Goal: Task Accomplishment & Management: Use online tool/utility

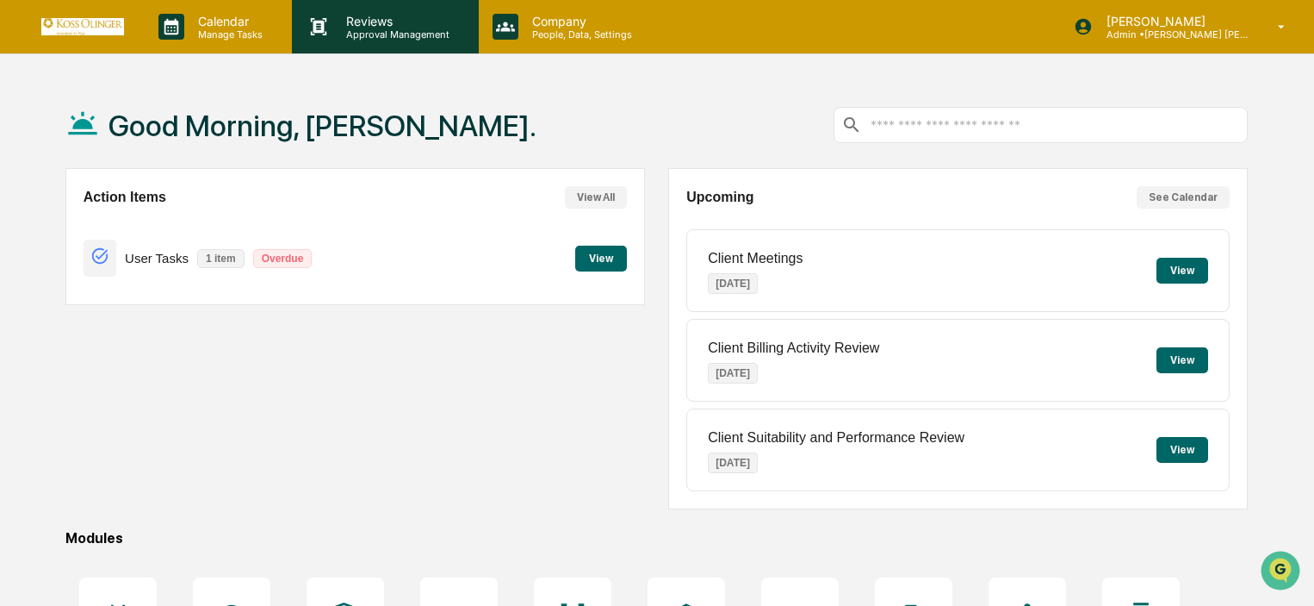
click at [395, 34] on p "Approval Management" at bounding box center [395, 34] width 126 height 12
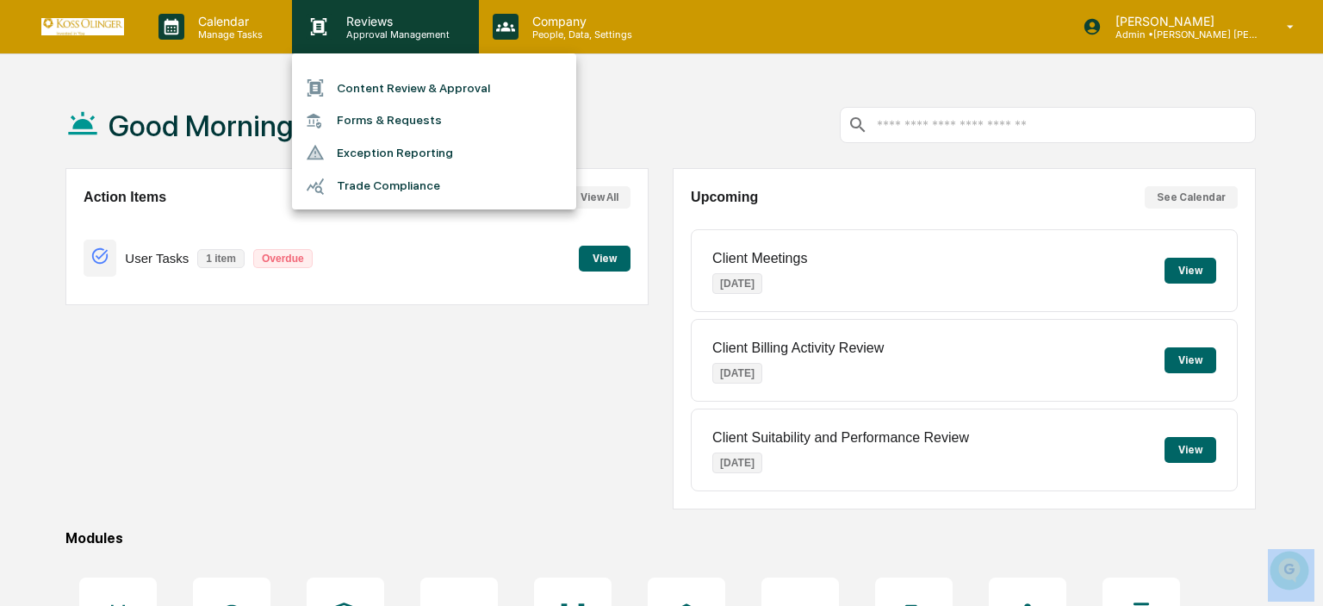
click at [395, 34] on div at bounding box center [661, 303] width 1323 height 606
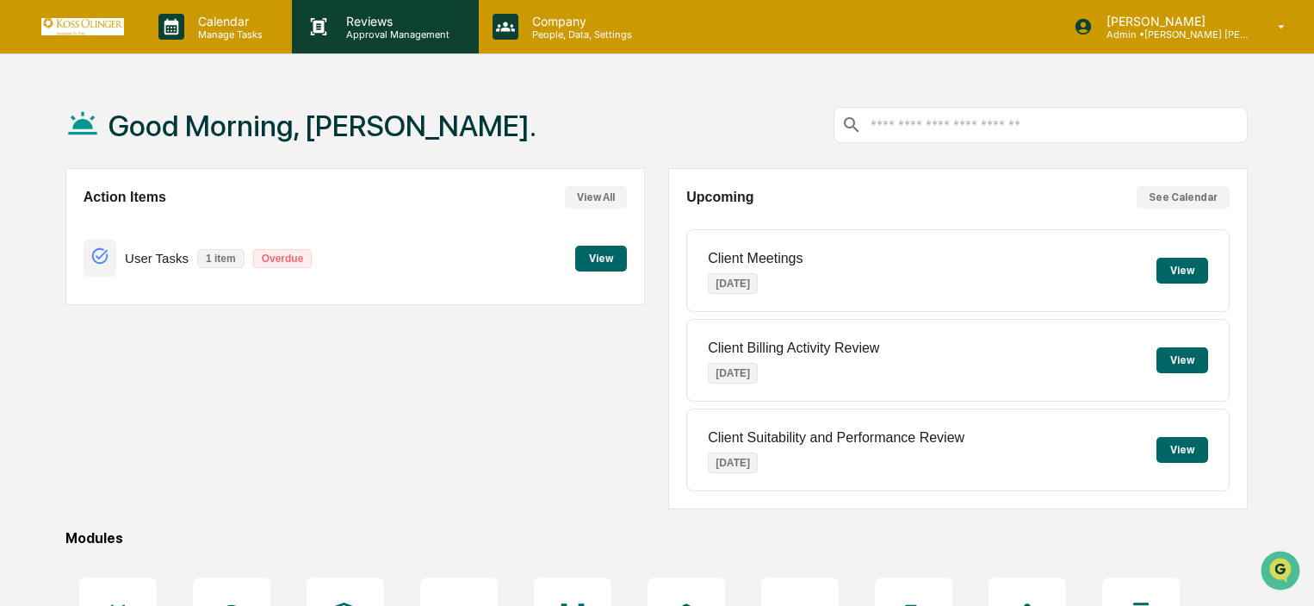
click at [396, 22] on p "Reviews" at bounding box center [395, 21] width 126 height 15
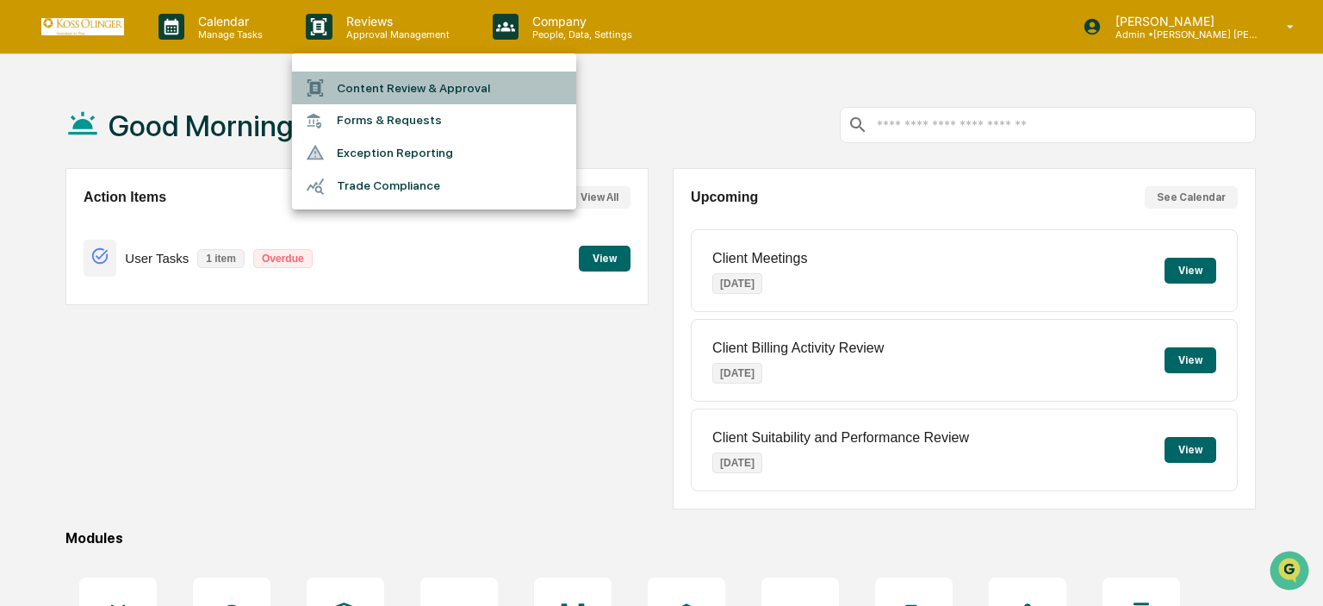
click at [390, 90] on li "Content Review & Approval" at bounding box center [434, 87] width 284 height 33
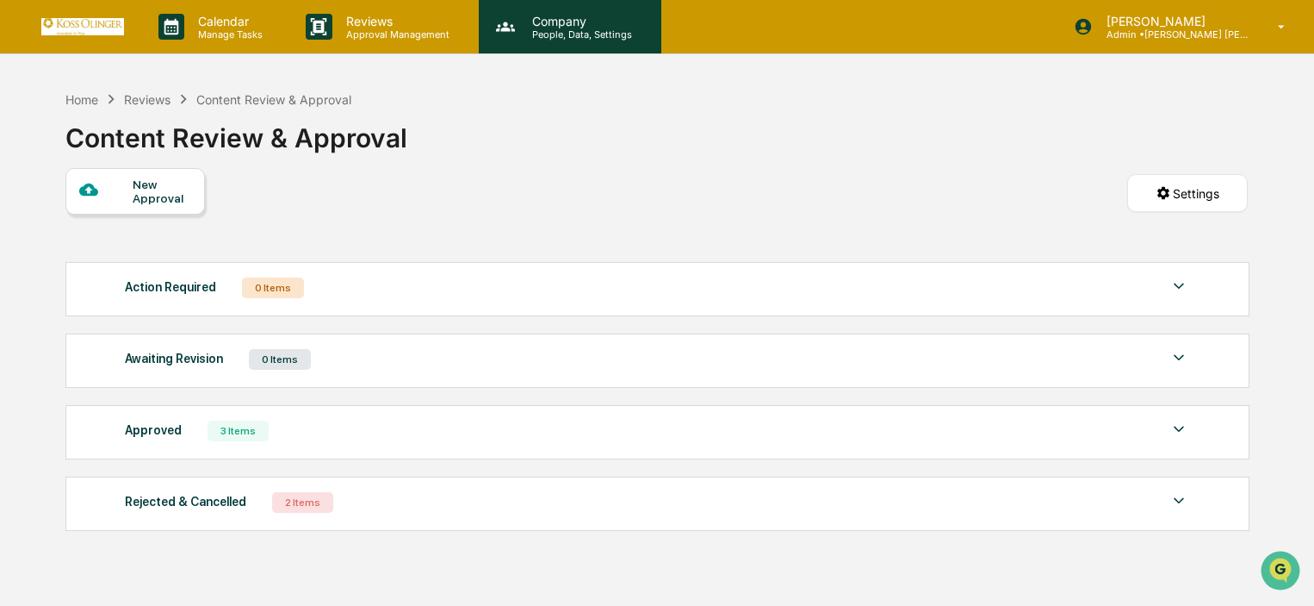
click at [555, 16] on p "Company" at bounding box center [580, 21] width 122 height 15
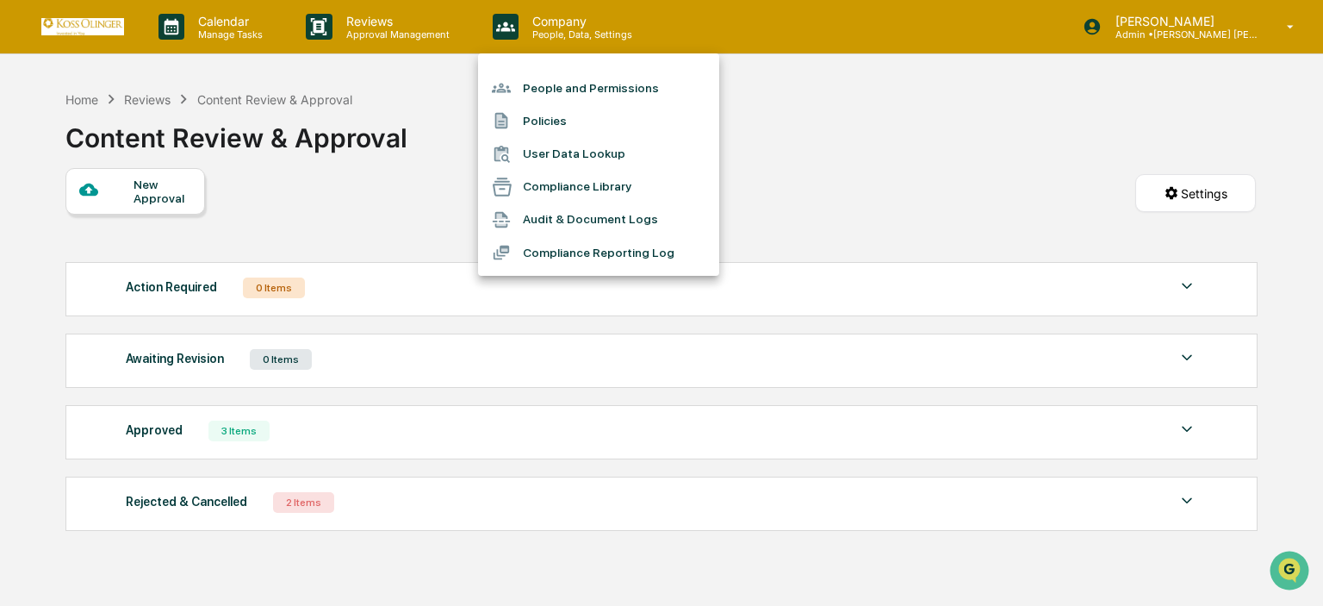
click at [221, 40] on div at bounding box center [661, 303] width 1323 height 606
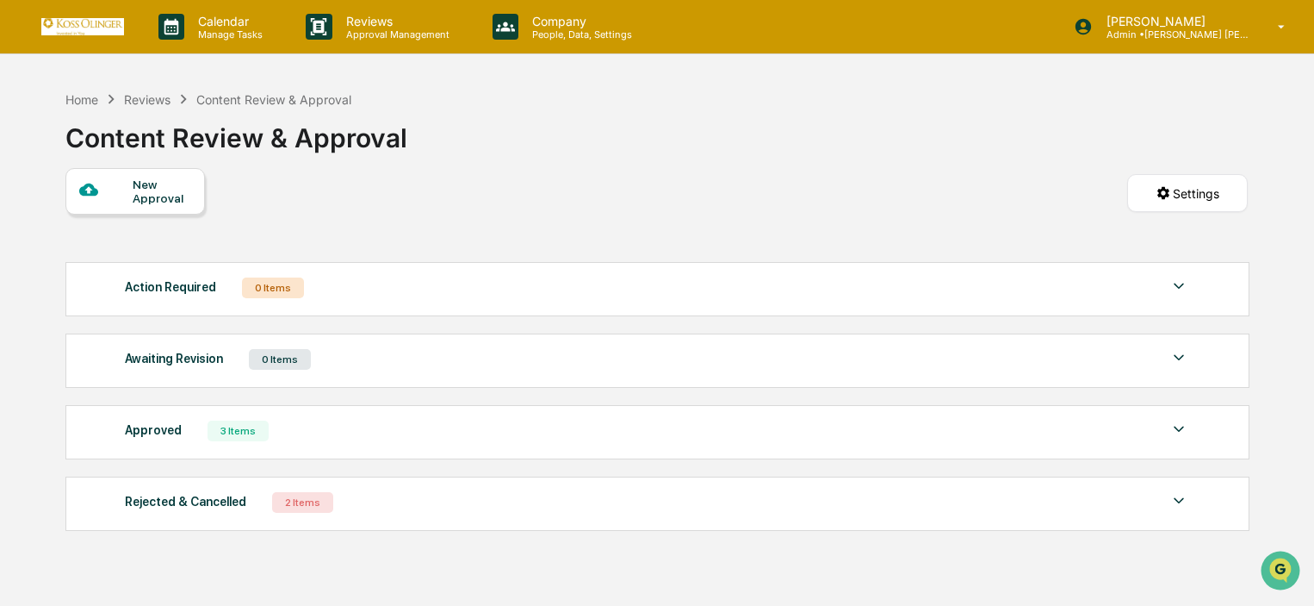
click at [221, 40] on div "Calendar Manage Tasks" at bounding box center [218, 26] width 147 height 53
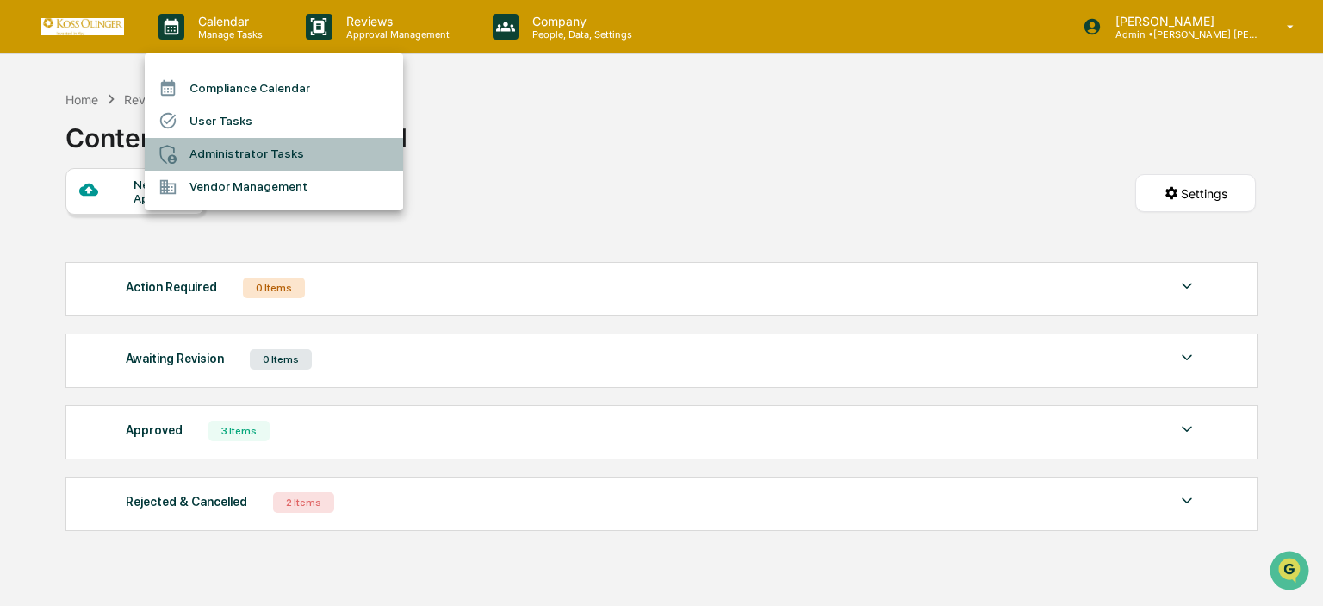
click at [262, 151] on li "Administrator Tasks" at bounding box center [274, 154] width 258 height 33
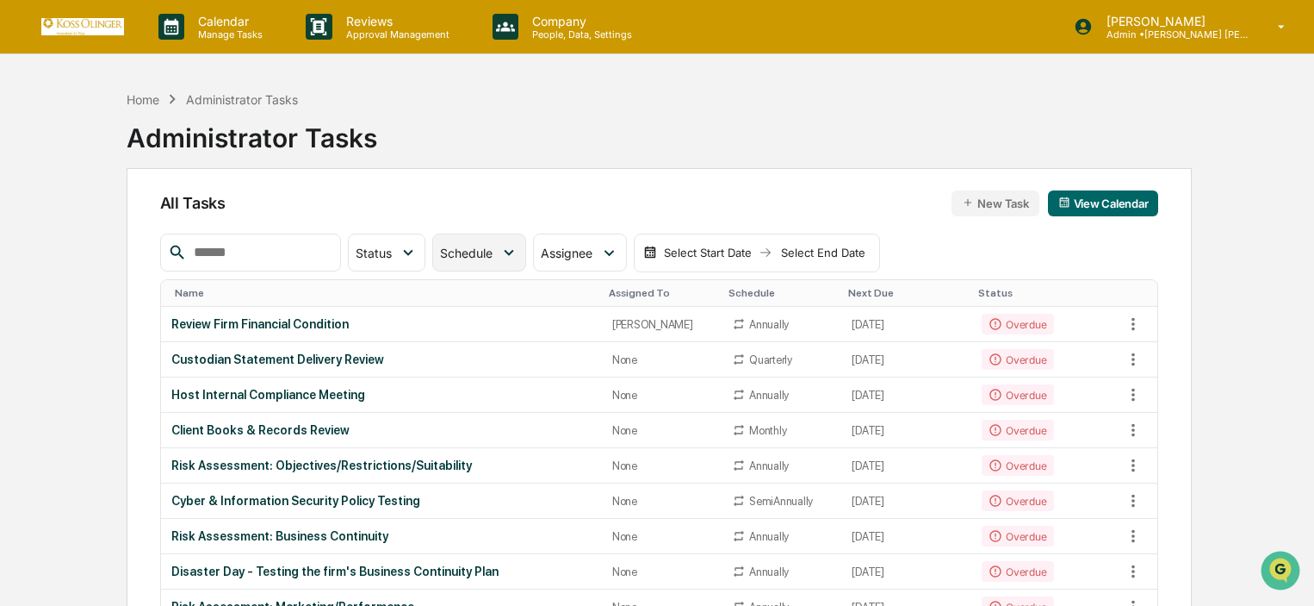
click at [526, 264] on div "Schedule" at bounding box center [479, 252] width 94 height 38
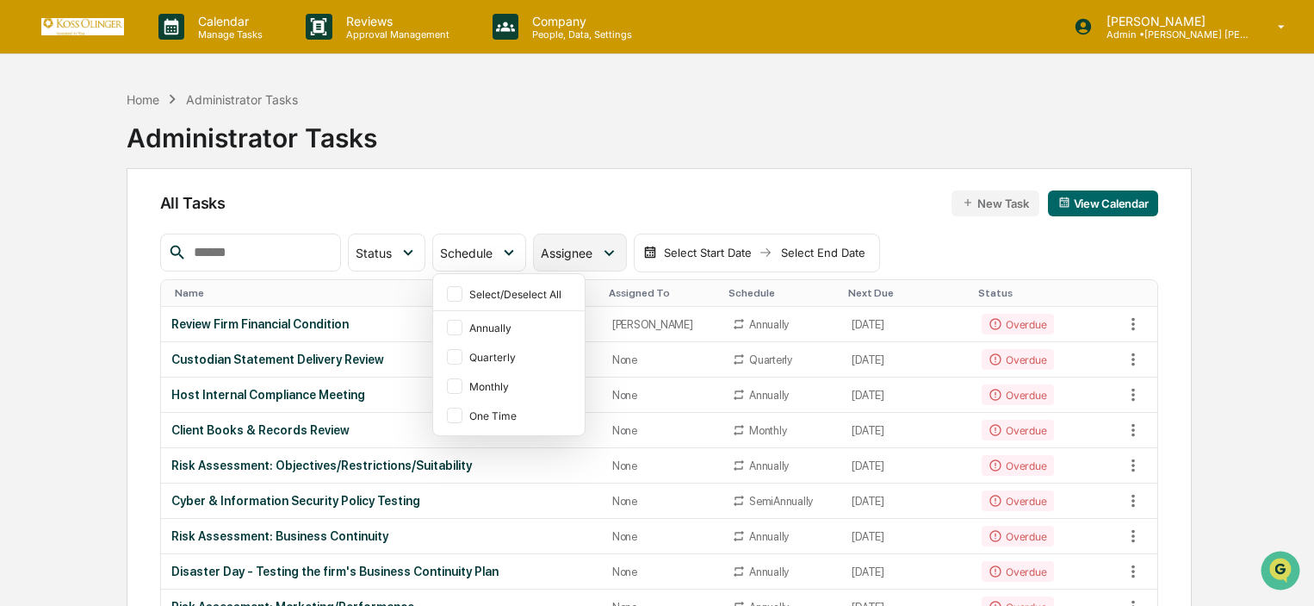
click at [571, 261] on div "Assignee" at bounding box center [579, 252] width 93 height 38
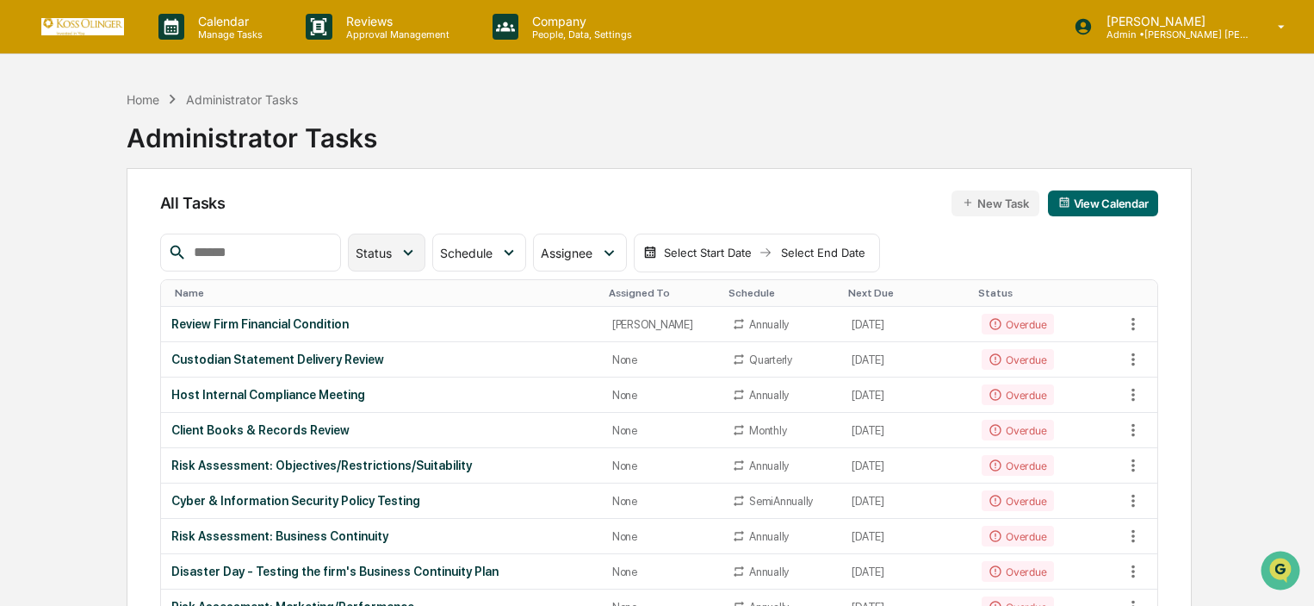
click at [425, 260] on div "Status" at bounding box center [387, 252] width 78 height 38
click at [600, 237] on div "Assignee" at bounding box center [579, 252] width 93 height 38
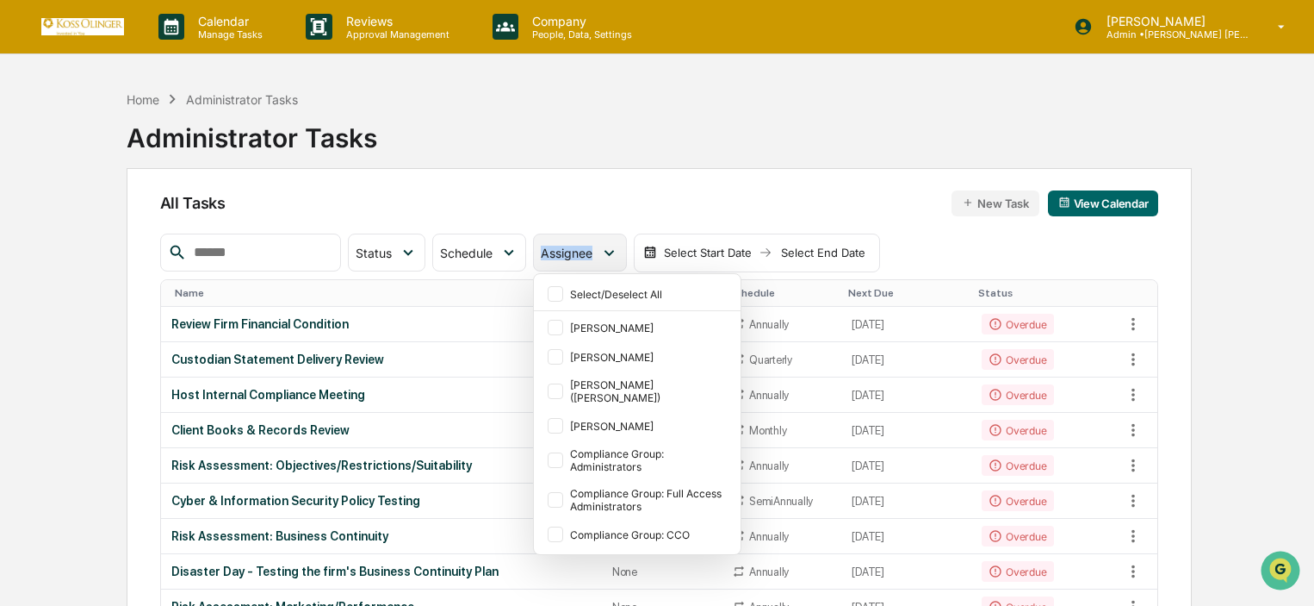
click at [600, 237] on div "Assignee" at bounding box center [579, 252] width 93 height 38
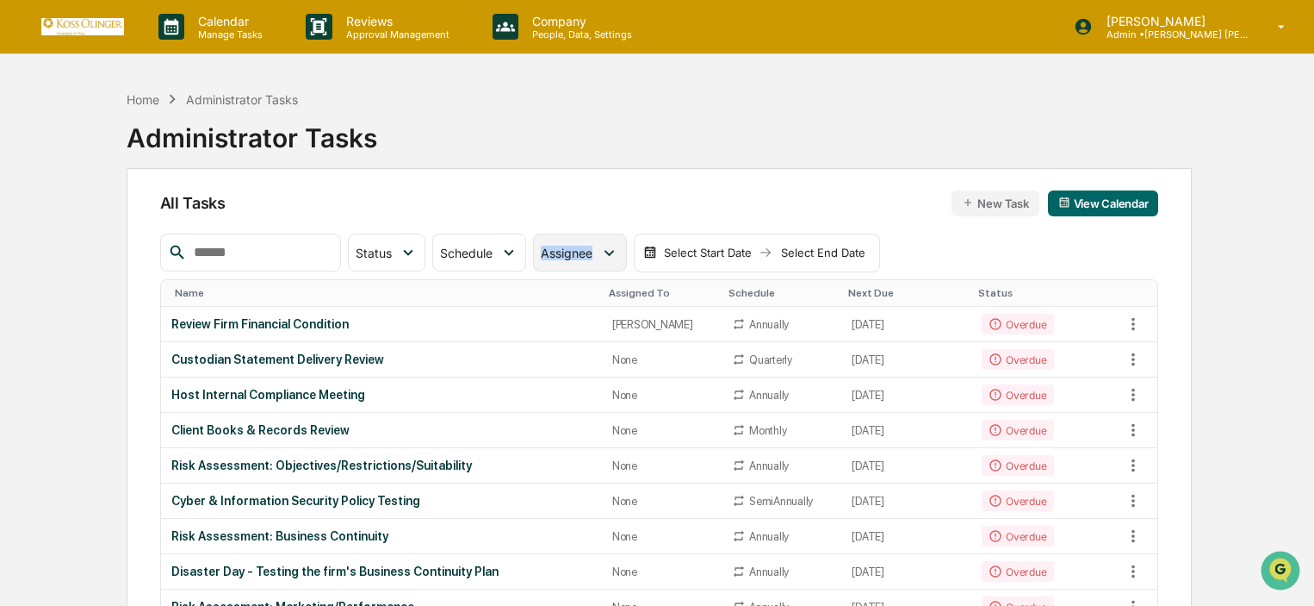
click at [593, 249] on span "Assignee" at bounding box center [567, 252] width 52 height 15
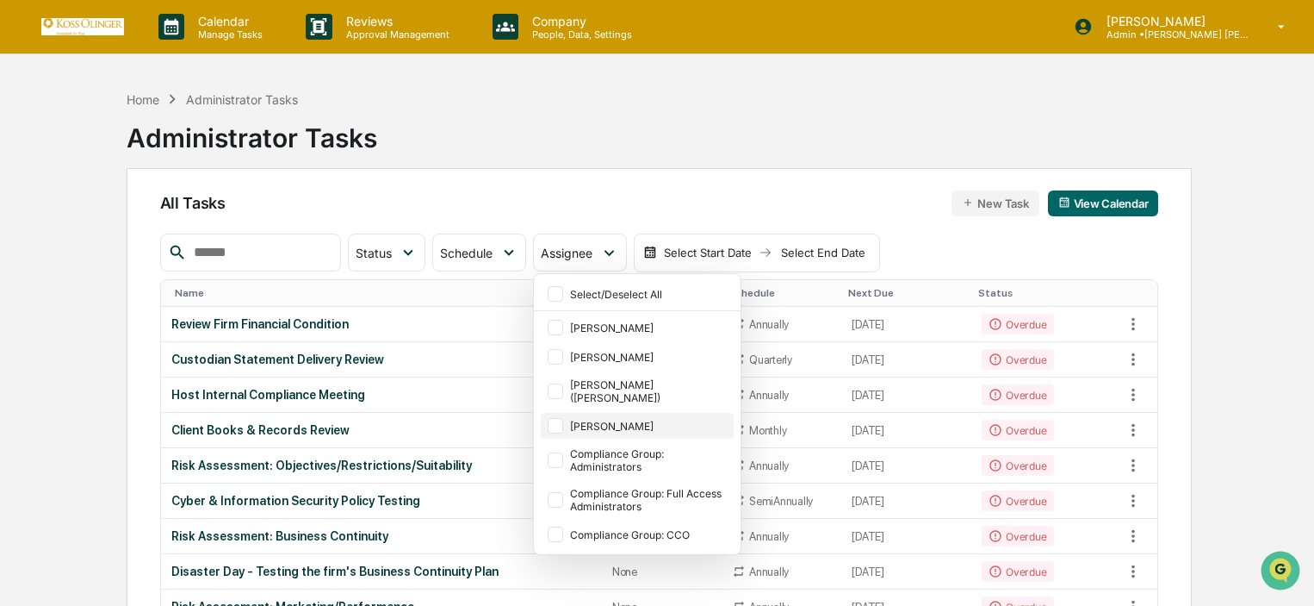
click at [596, 424] on div "[PERSON_NAME]" at bounding box center [637, 426] width 193 height 26
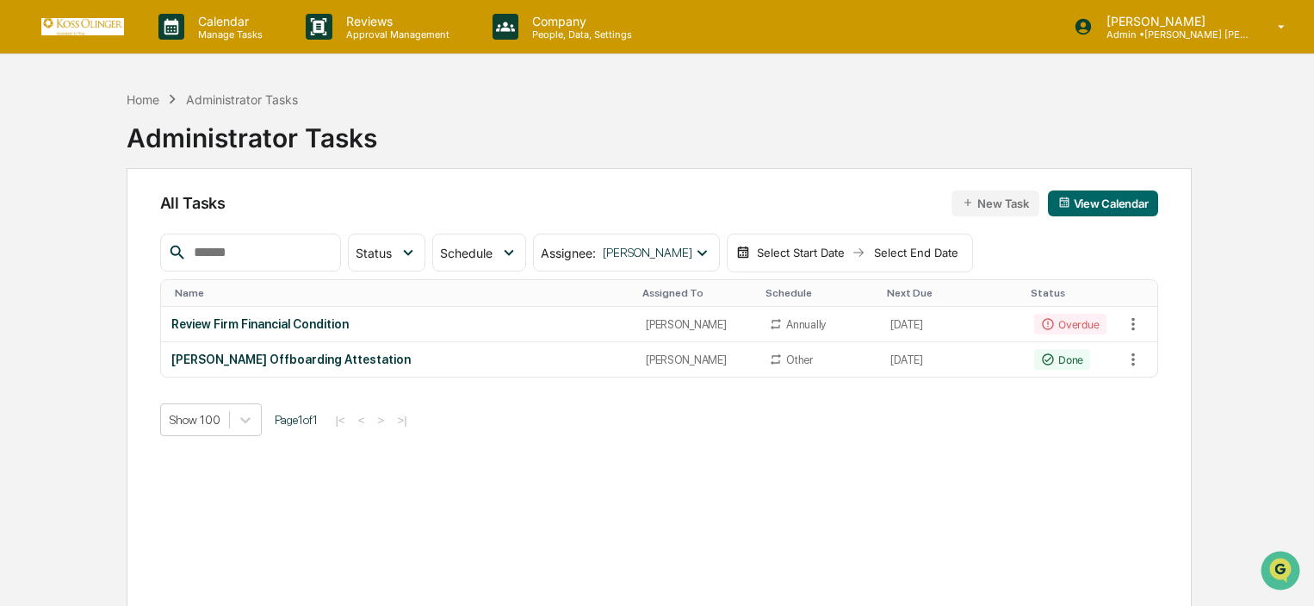
click at [496, 445] on div "All Tasks New Task View Calendar Status Select/Deselect All Done In Progress Ac…" at bounding box center [659, 405] width 1065 height 475
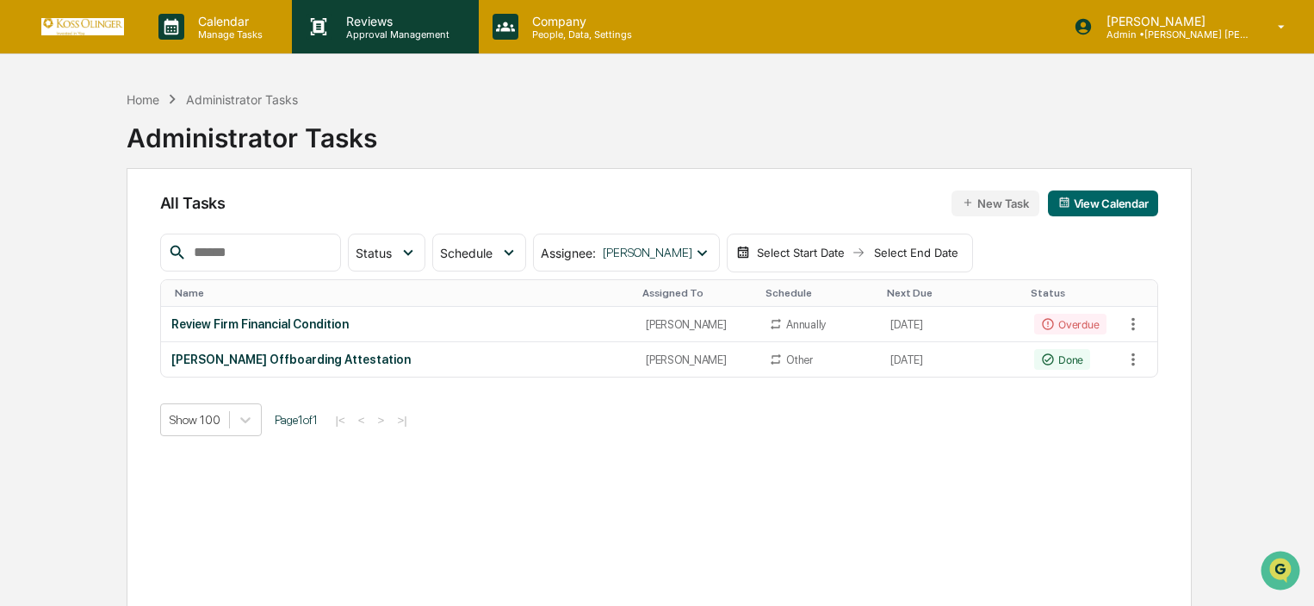
click at [388, 47] on div "Reviews Approval Management" at bounding box center [385, 26] width 186 height 53
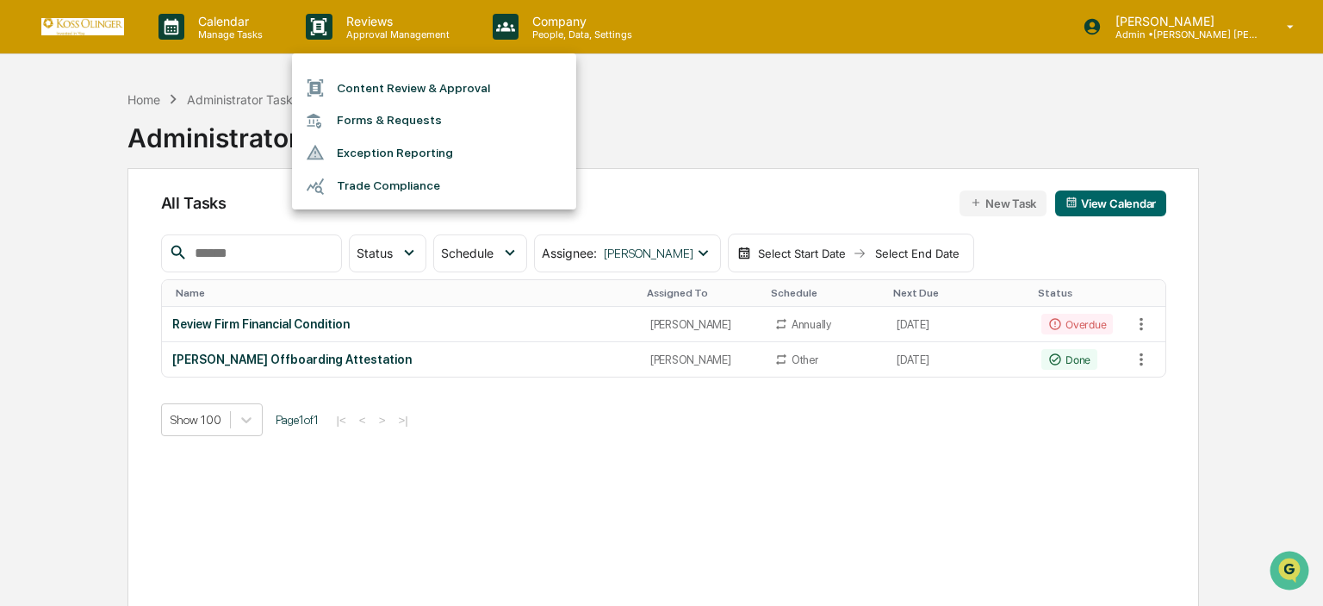
click at [240, 27] on div at bounding box center [661, 303] width 1323 height 606
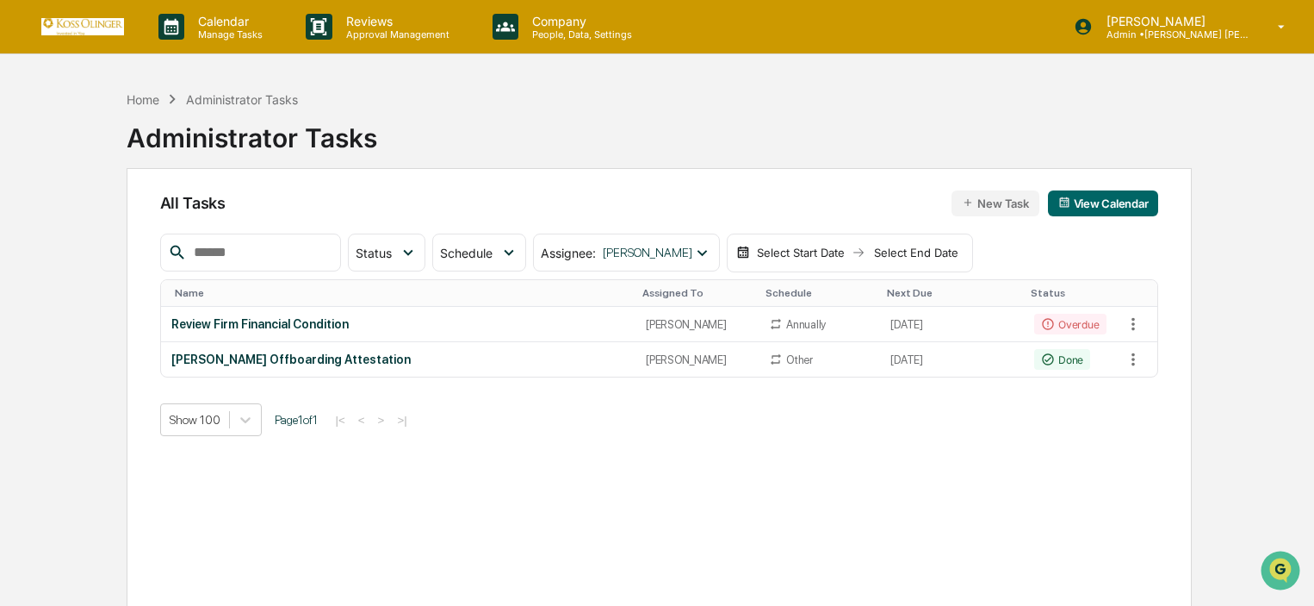
click at [240, 27] on p "Calendar" at bounding box center [227, 21] width 87 height 15
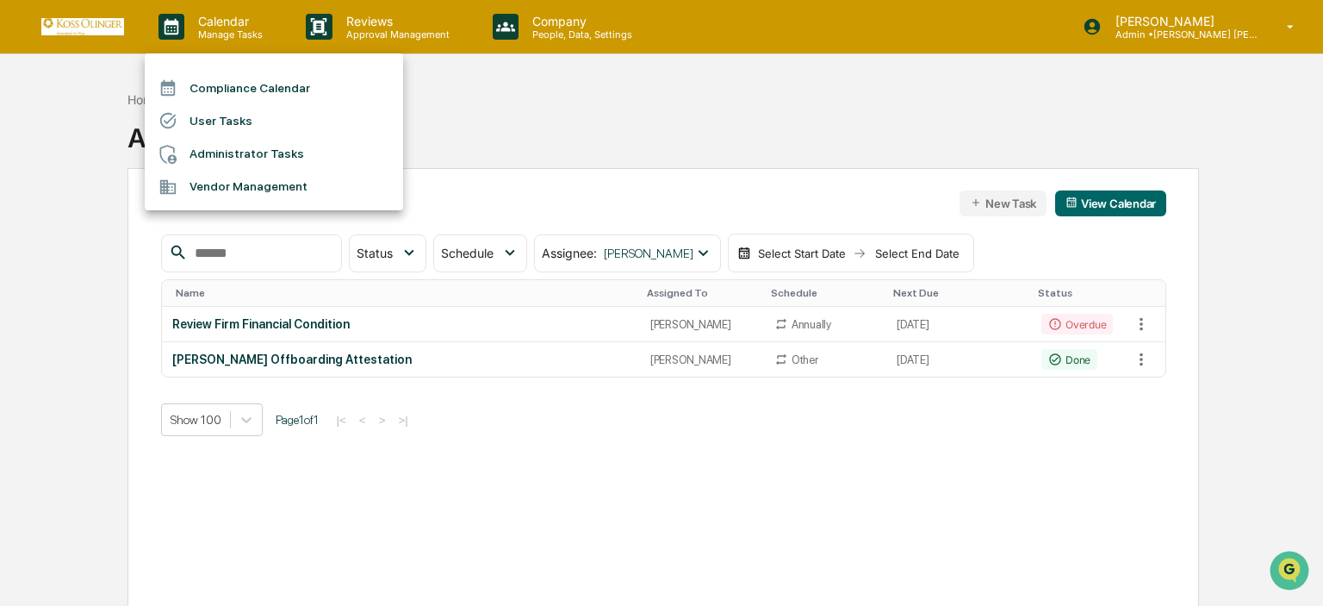
click at [235, 123] on li "User Tasks" at bounding box center [274, 120] width 258 height 33
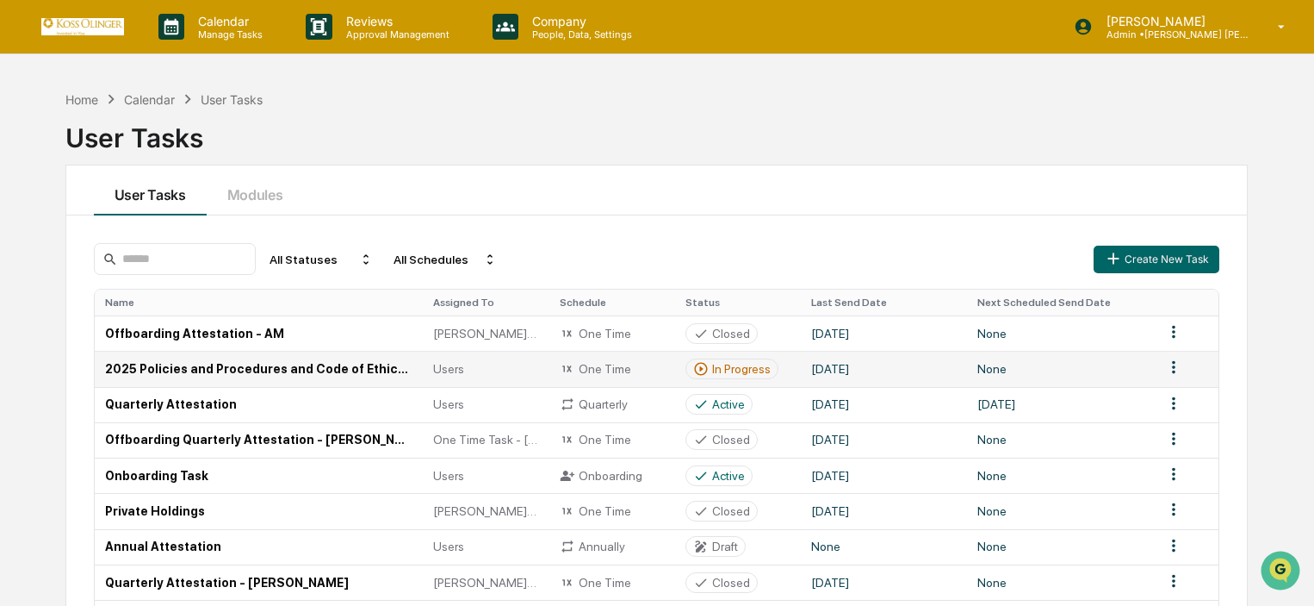
click at [301, 368] on td "2025 Policies and Procedures and Code of Ethics Attestation" at bounding box center [259, 368] width 329 height 35
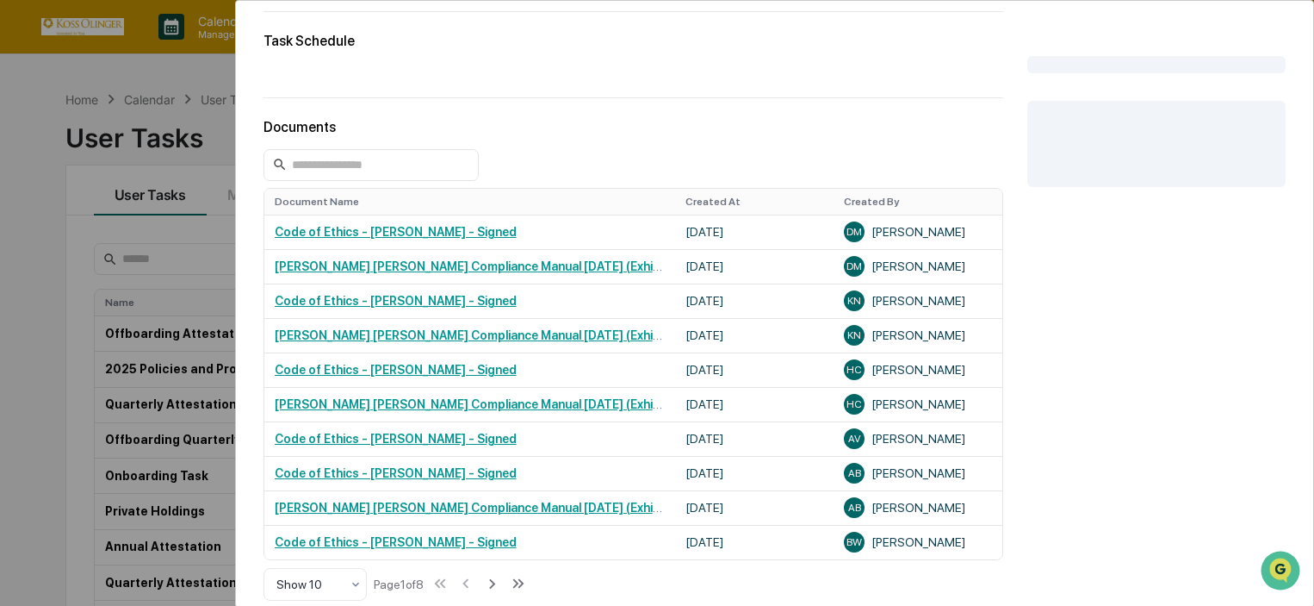
scroll to position [401, 0]
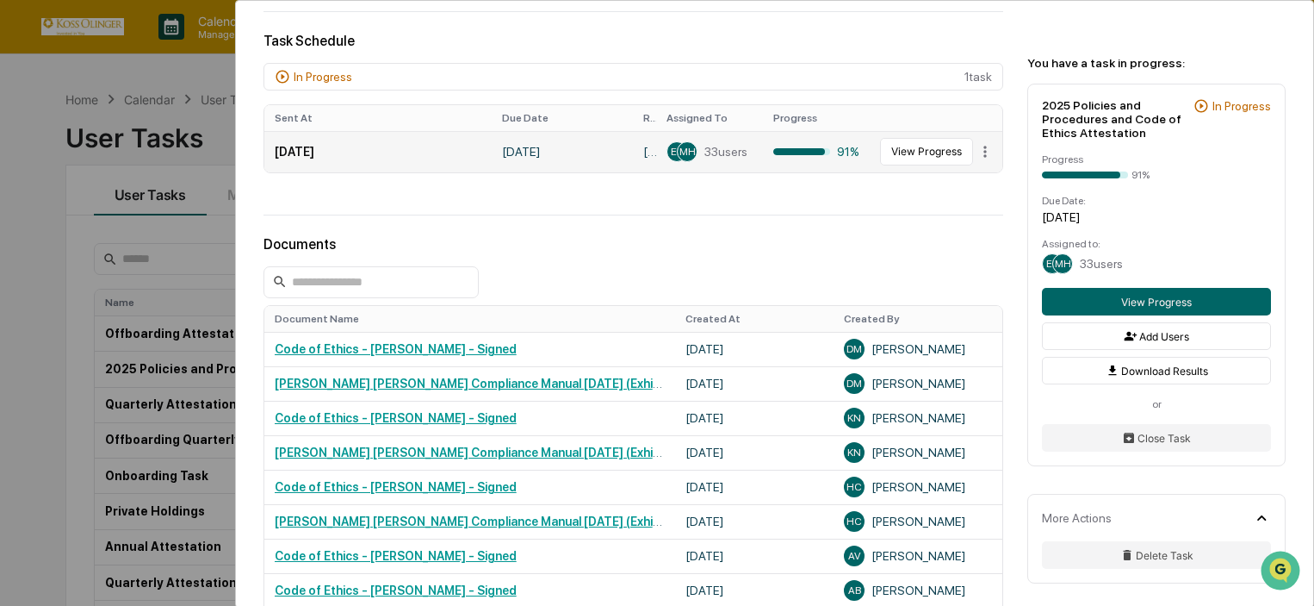
click at [910, 167] on td "View Progress" at bounding box center [936, 151] width 133 height 41
click at [885, 138] on button "View Progress" at bounding box center [926, 152] width 93 height 28
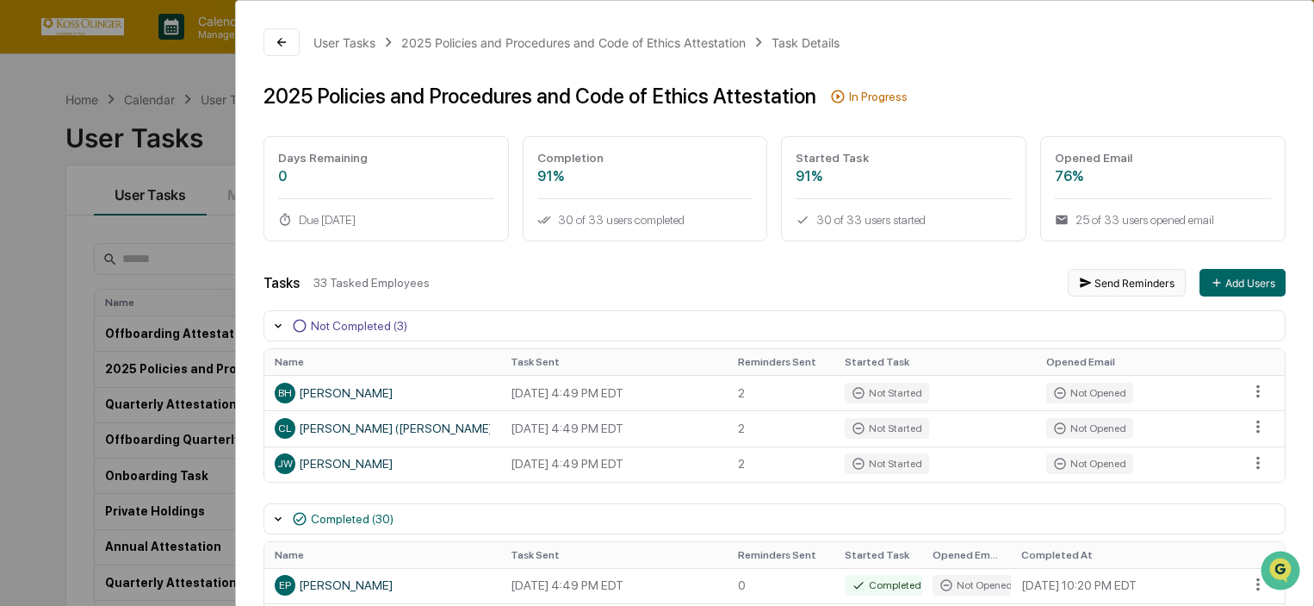
click at [1103, 278] on button "Send Reminders" at bounding box center [1127, 283] width 118 height 28
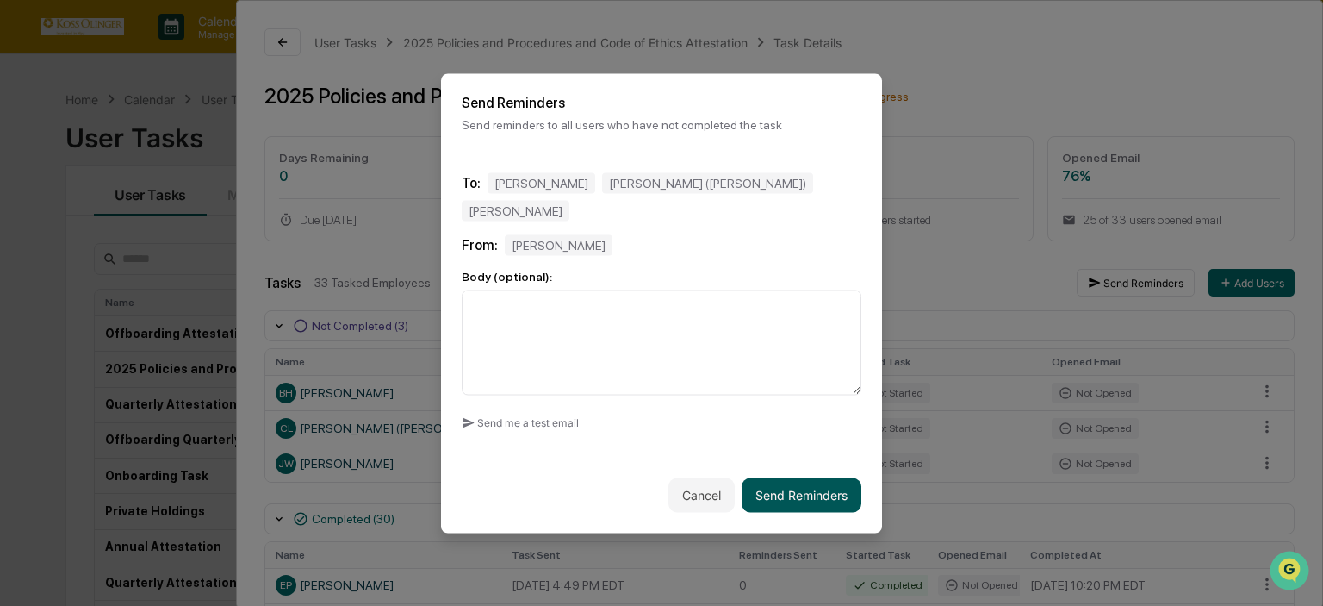
click at [818, 477] on button "Send Reminders" at bounding box center [802, 494] width 120 height 34
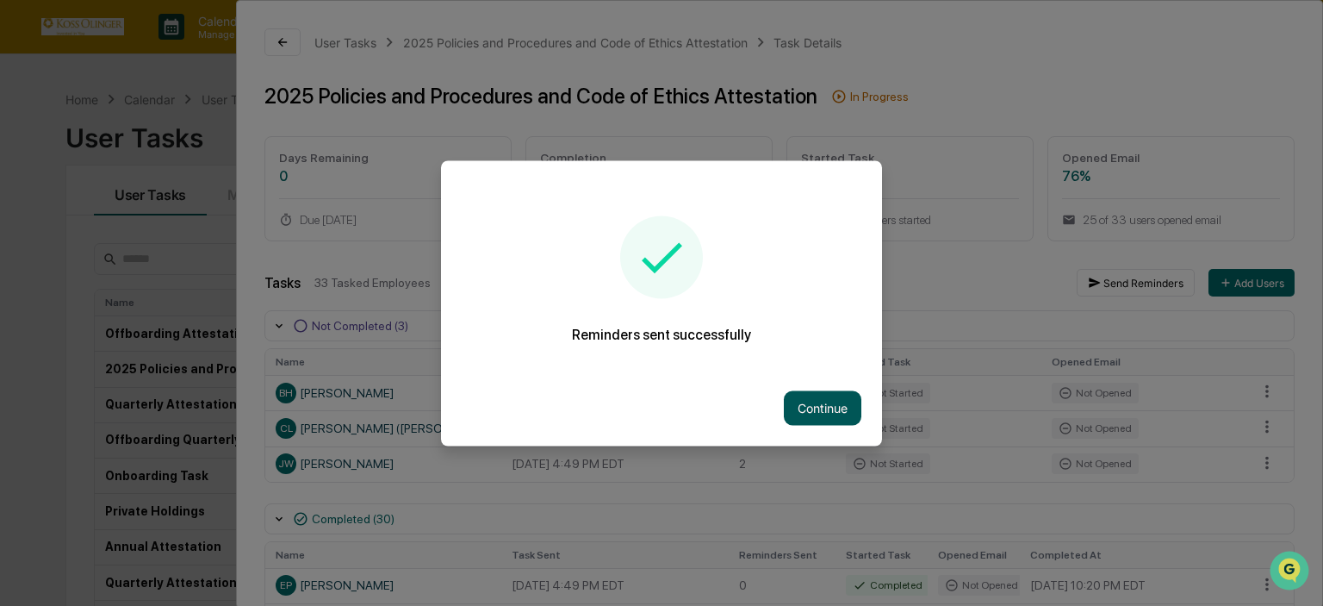
click at [823, 402] on button "Continue" at bounding box center [823, 407] width 78 height 34
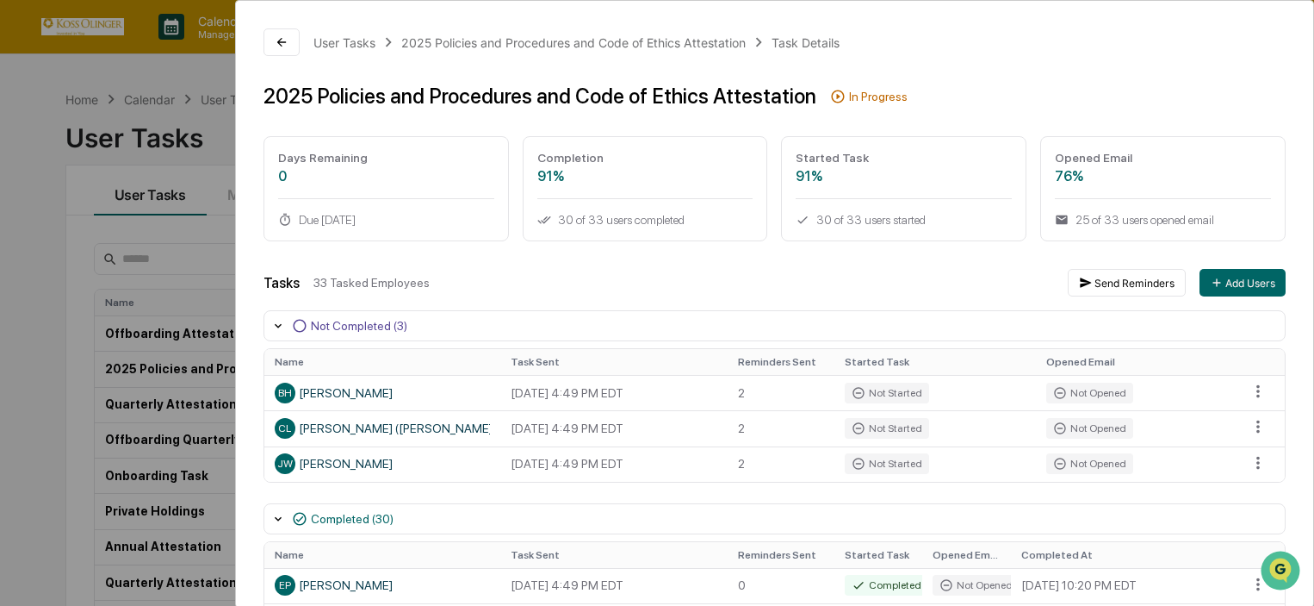
click at [138, 401] on div "User Tasks 2025 Policies and Procedures and Code of Ethics Attestation Task Det…" at bounding box center [657, 303] width 1314 height 606
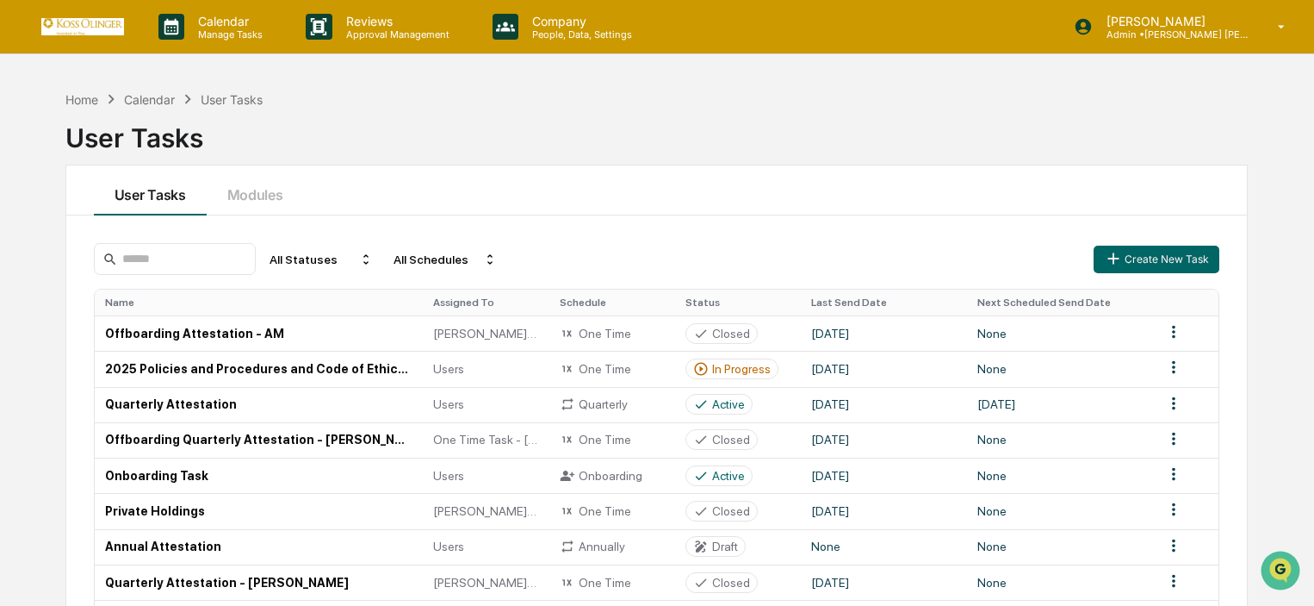
click at [964, 133] on div "User Tasks" at bounding box center [656, 131] width 1183 height 45
